Goal: Information Seeking & Learning: Check status

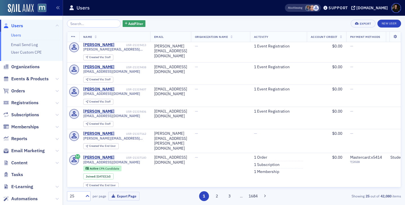
scroll to position [207, 0]
click at [15, 25] on span "Users" at bounding box center [17, 26] width 12 height 6
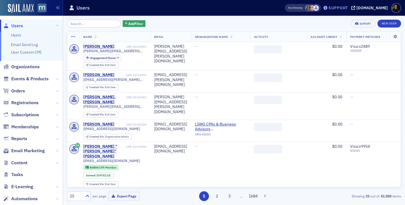
click at [348, 9] on div "Support" at bounding box center [337, 7] width 19 height 5
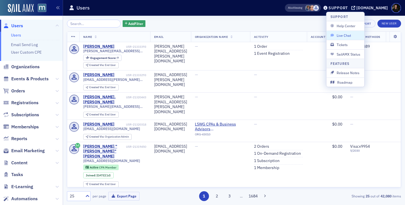
click at [345, 35] on span "Live Chat" at bounding box center [345, 35] width 30 height 5
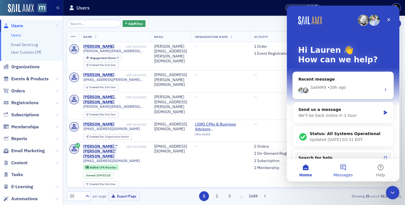
click at [343, 174] on span "Messages" at bounding box center [342, 175] width 19 height 4
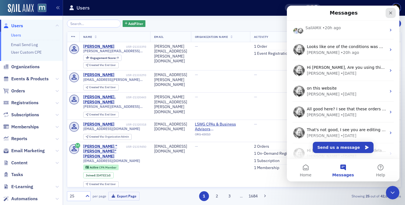
click at [391, 13] on icon "Close" at bounding box center [390, 13] width 4 height 4
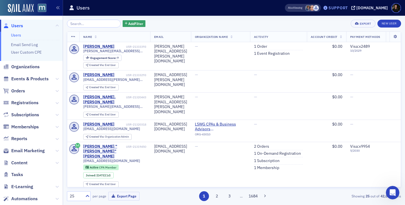
click at [342, 9] on div "Support" at bounding box center [337, 7] width 19 height 5
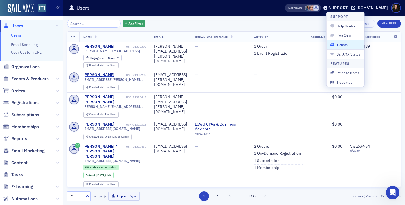
click at [340, 48] on button "Tickets" at bounding box center [345, 44] width 38 height 9
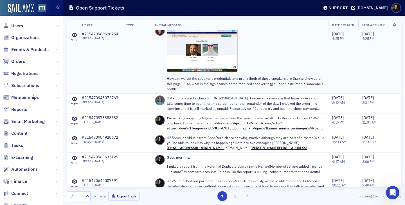
scroll to position [9, 0]
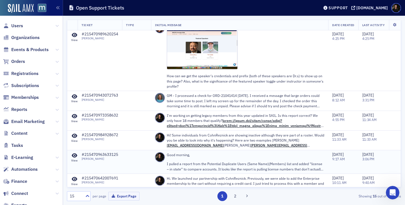
click at [287, 164] on p "I pulled a report from the Potential Duplicate Users (Same Name)(Members) list …" at bounding box center [245, 166] width 157 height 10
click at [319, 168] on p "I pulled a report from the Potential Duplicate Users (Same Name)(Members) list …" at bounding box center [245, 166] width 157 height 10
click at [74, 156] on icon at bounding box center [75, 155] width 6 height 5
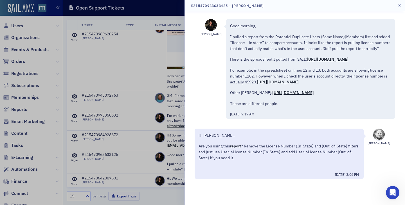
scroll to position [1, 0]
drag, startPoint x: 243, startPoint y: 77, endPoint x: 296, endPoint y: 81, distance: 52.7
click at [294, 81] on div "Good morning, I pulled a report from the Potential Duplicate Users (Same Name)(…" at bounding box center [310, 65] width 161 height 84
click at [399, 6] on icon "button" at bounding box center [399, 5] width 3 height 3
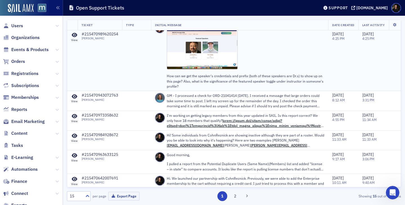
scroll to position [10, 0]
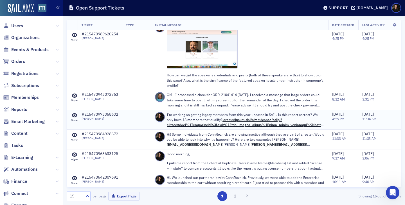
click at [314, 115] on p "I'm working on getting legacy members from this year updated in SAIL. Is this r…" at bounding box center [245, 119] width 157 height 15
click at [73, 117] on icon at bounding box center [75, 115] width 6 height 5
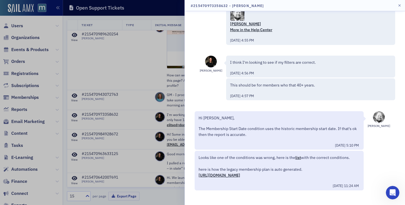
scroll to position [337, 0]
drag, startPoint x: 203, startPoint y: 150, endPoint x: 269, endPoint y: 149, distance: 66.6
click at [269, 155] on p "Looks like one of the conditions was wrong, here is the list with the correct c…" at bounding box center [278, 167] width 161 height 24
drag, startPoint x: 217, startPoint y: 152, endPoint x: 279, endPoint y: 152, distance: 61.5
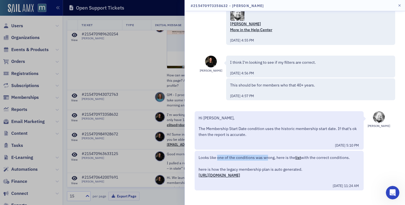
click at [279, 155] on p "Looks like one of the conditions was wrong, here is the list with the correct c…" at bounding box center [278, 167] width 161 height 24
click at [299, 155] on link "list" at bounding box center [298, 157] width 6 height 5
